Goal: Task Accomplishment & Management: Use online tool/utility

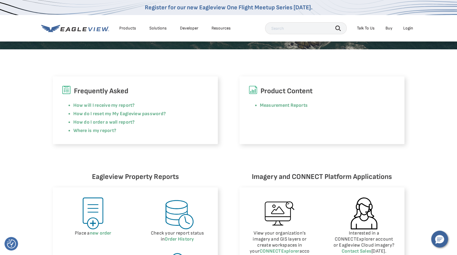
scroll to position [210, 0]
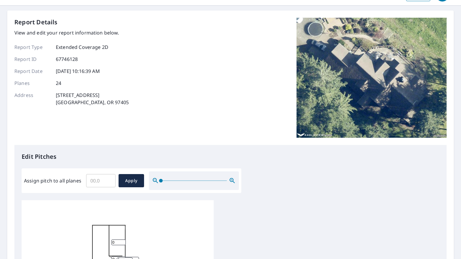
scroll to position [30, 0]
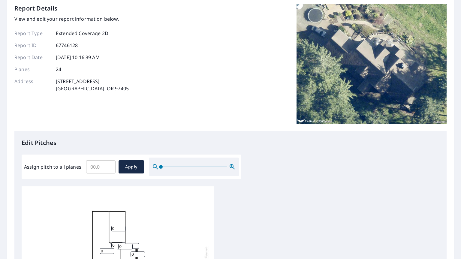
click at [101, 159] on input "Assign pitch to all planes" at bounding box center [100, 167] width 29 height 17
type input "10"
click at [132, 164] on span "Apply" at bounding box center [131, 167] width 16 height 8
type input "10"
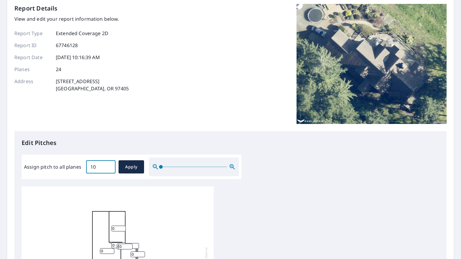
type input "10"
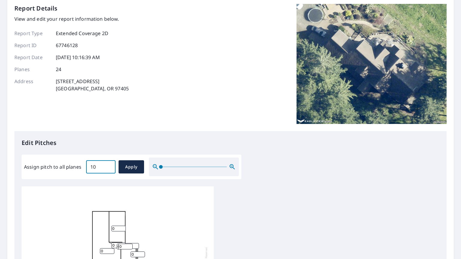
type input "10"
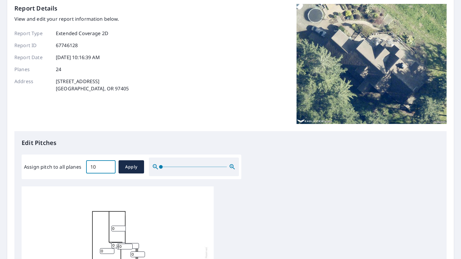
type input "10"
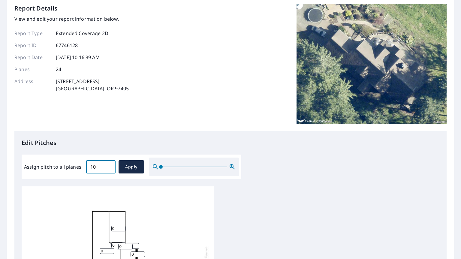
type input "10"
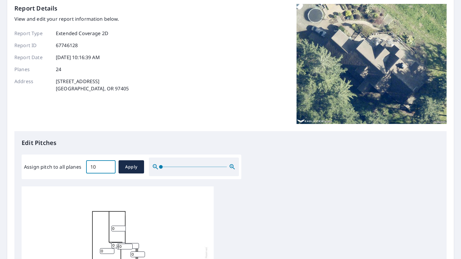
type input "10"
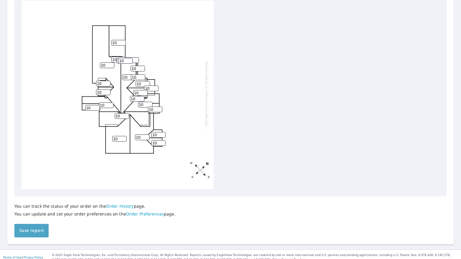
click at [21, 229] on button "Save report" at bounding box center [31, 231] width 34 height 14
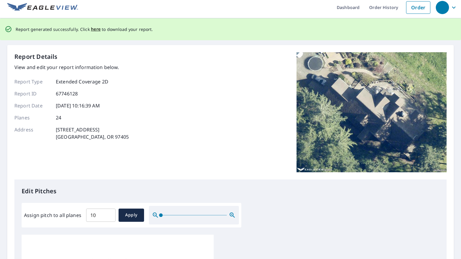
scroll to position [0, 0]
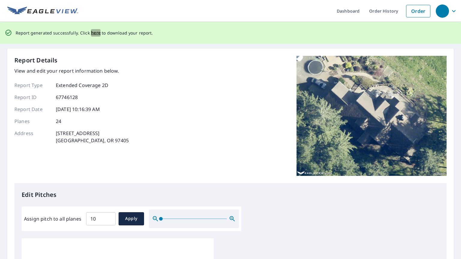
click at [93, 30] on span "here" at bounding box center [96, 33] width 10 height 8
click at [92, 33] on span "here" at bounding box center [96, 33] width 10 height 8
